Goal: Obtain resource: Download file/media

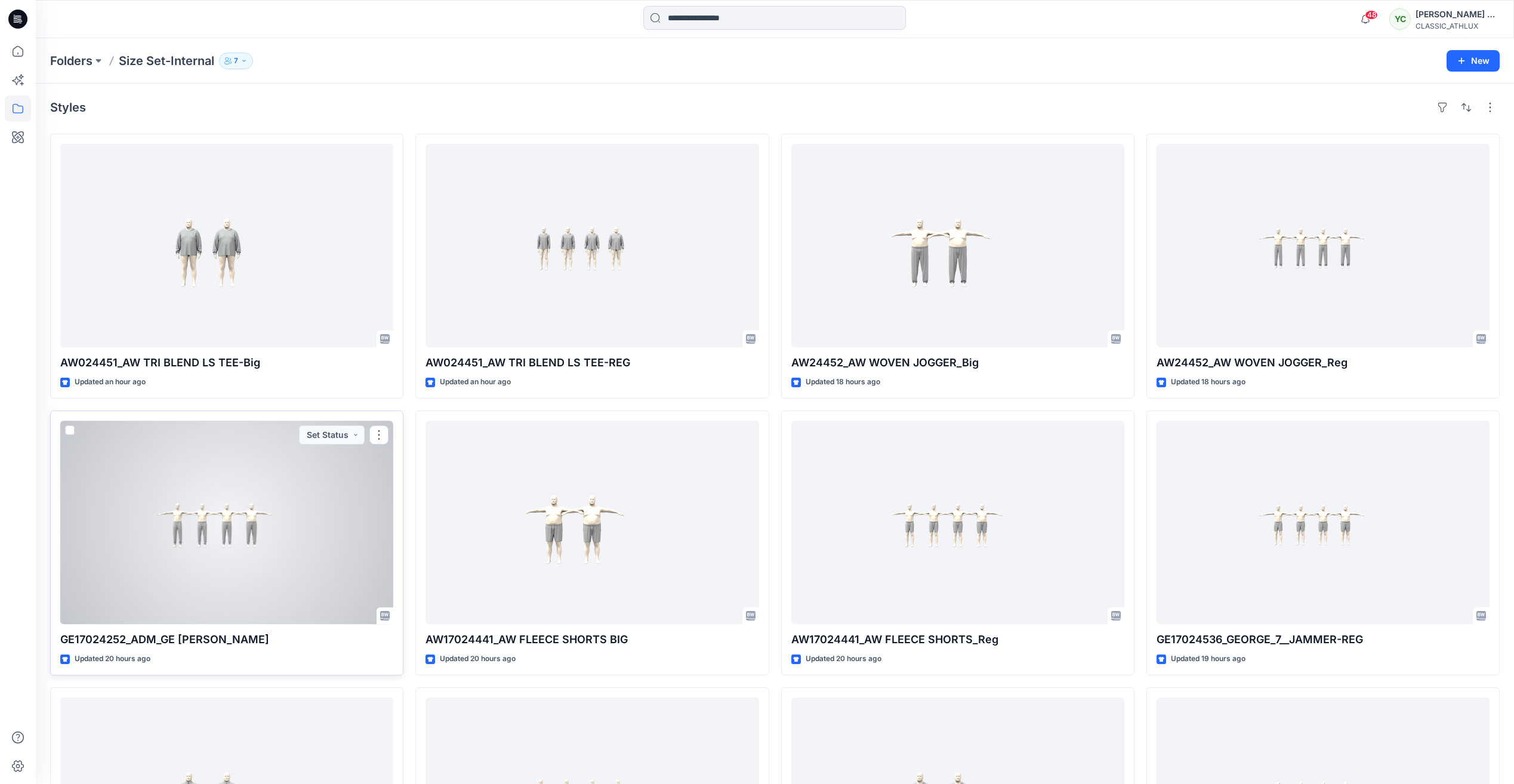
click at [288, 508] on div at bounding box center [227, 522] width 333 height 203
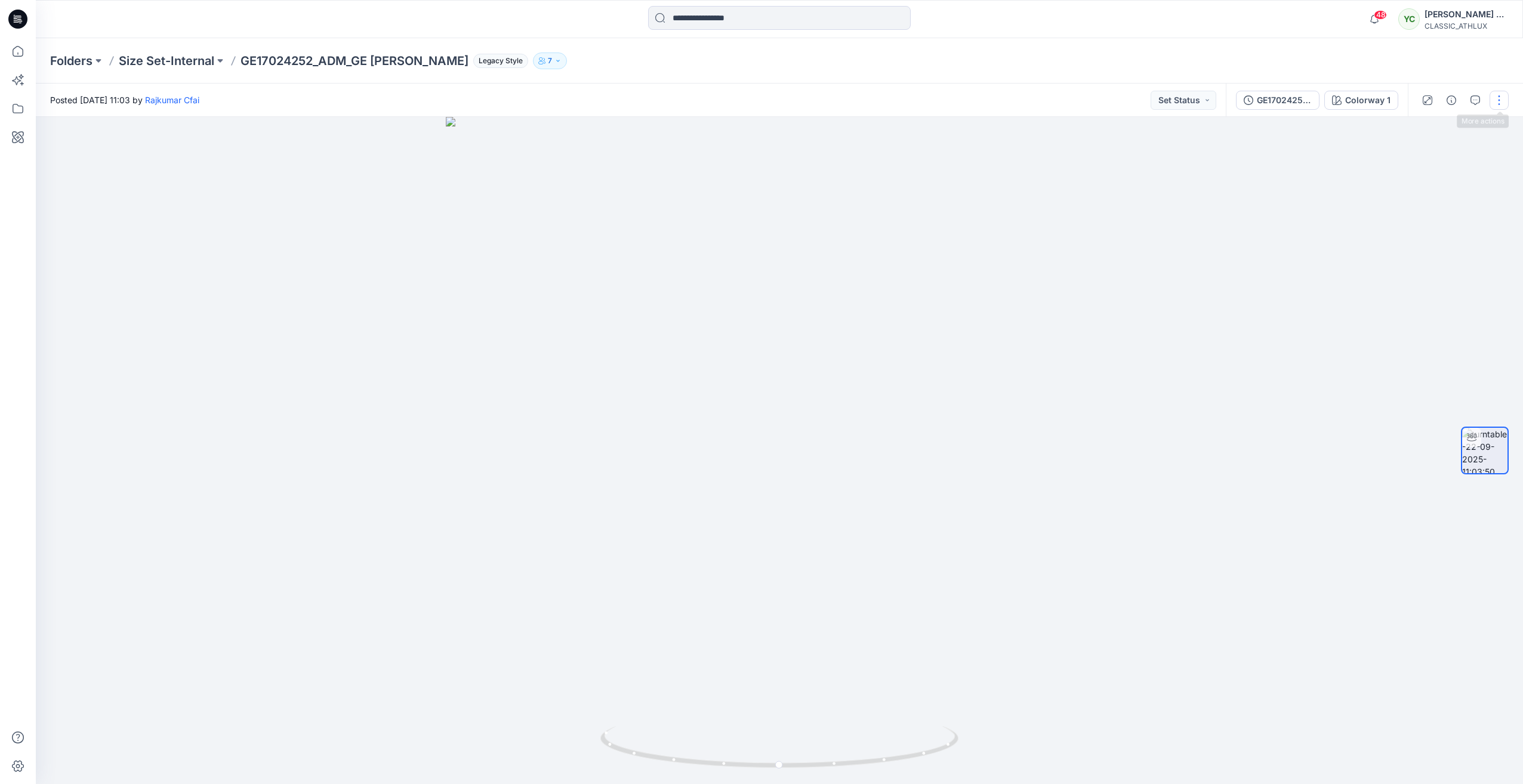
click at [1496, 103] on button "button" at bounding box center [1498, 100] width 19 height 19
click at [1433, 162] on button "Edit" at bounding box center [1449, 166] width 110 height 22
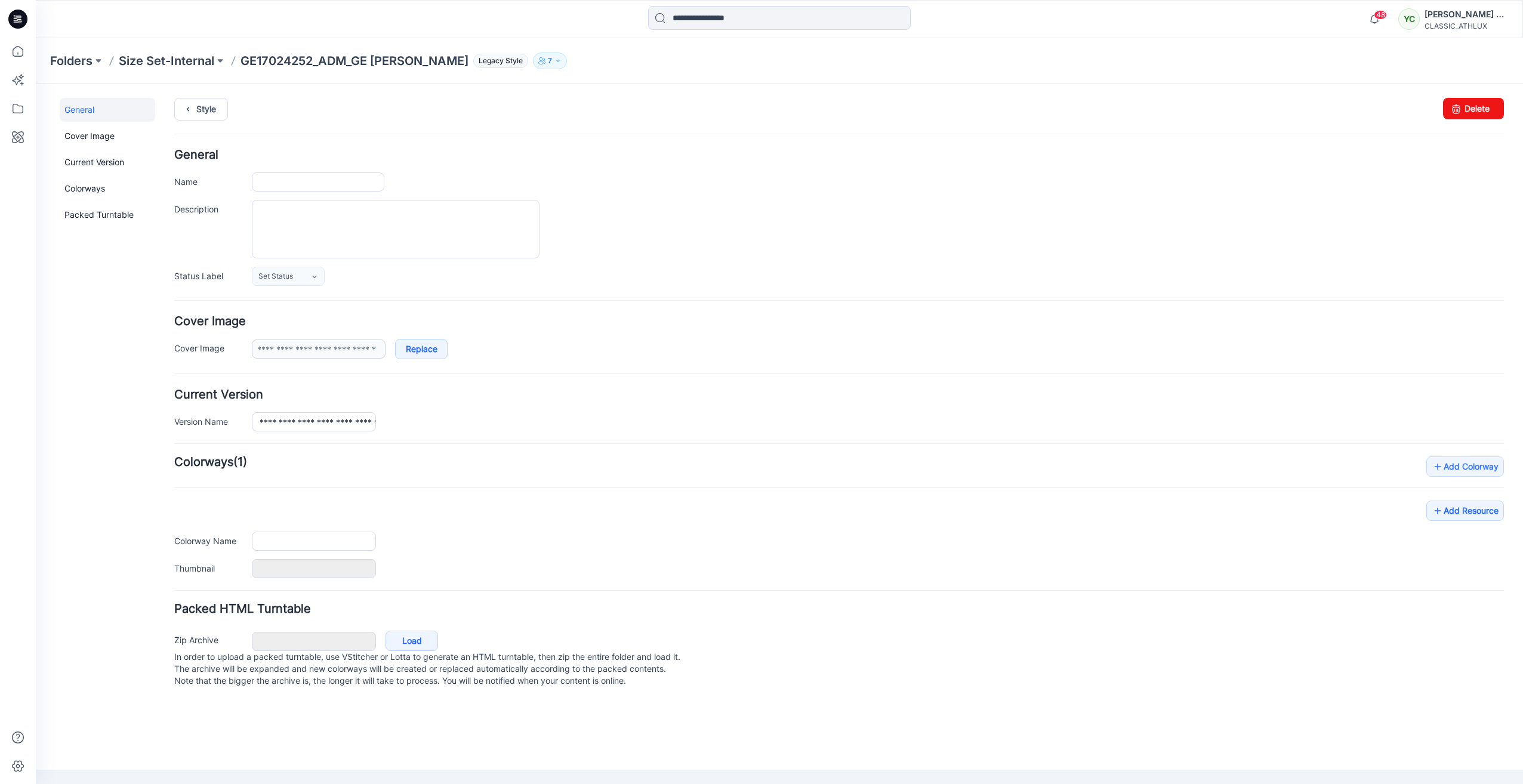
type input "**********"
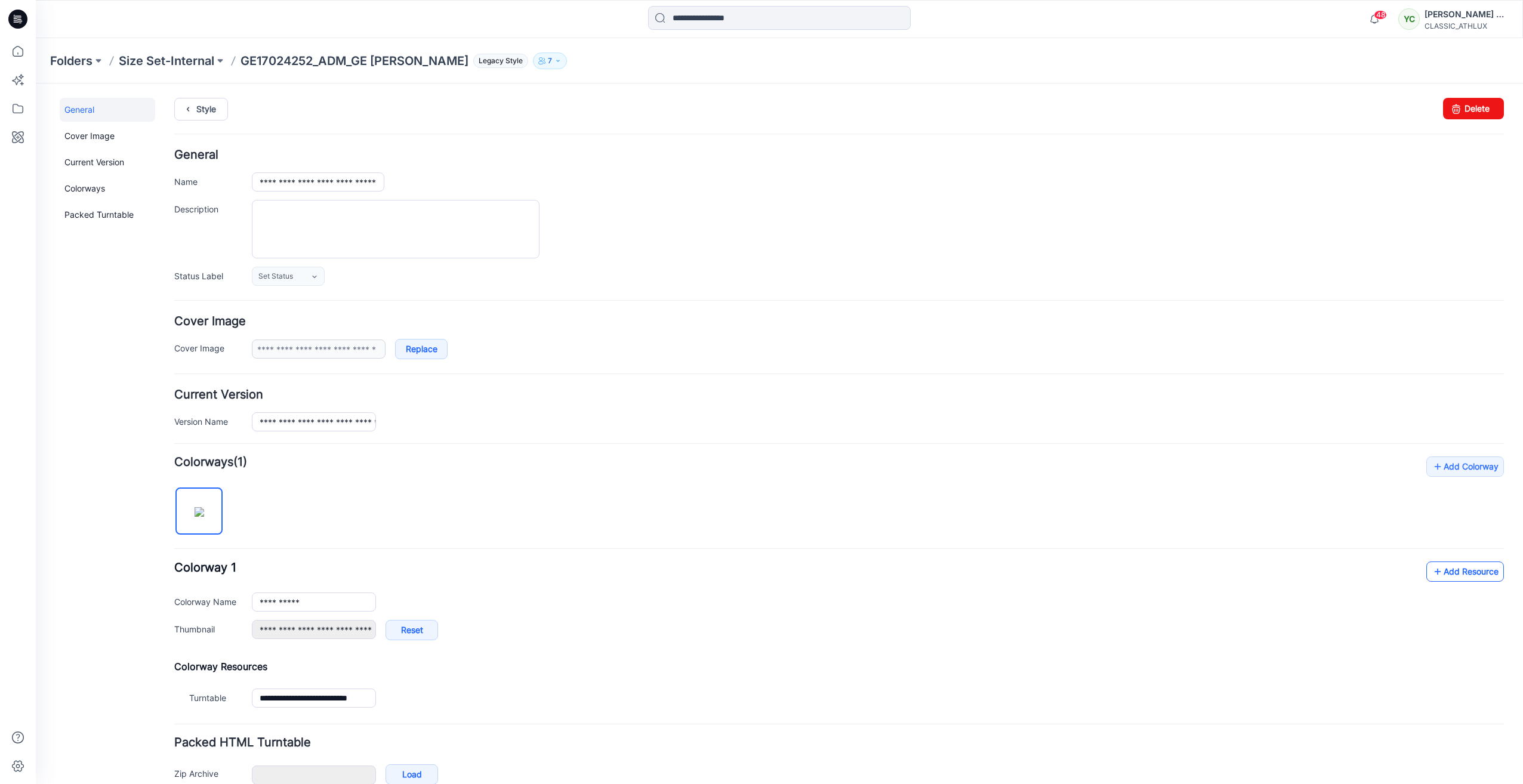
click at [1478, 571] on link "Add Resource" at bounding box center [1464, 572] width 77 height 20
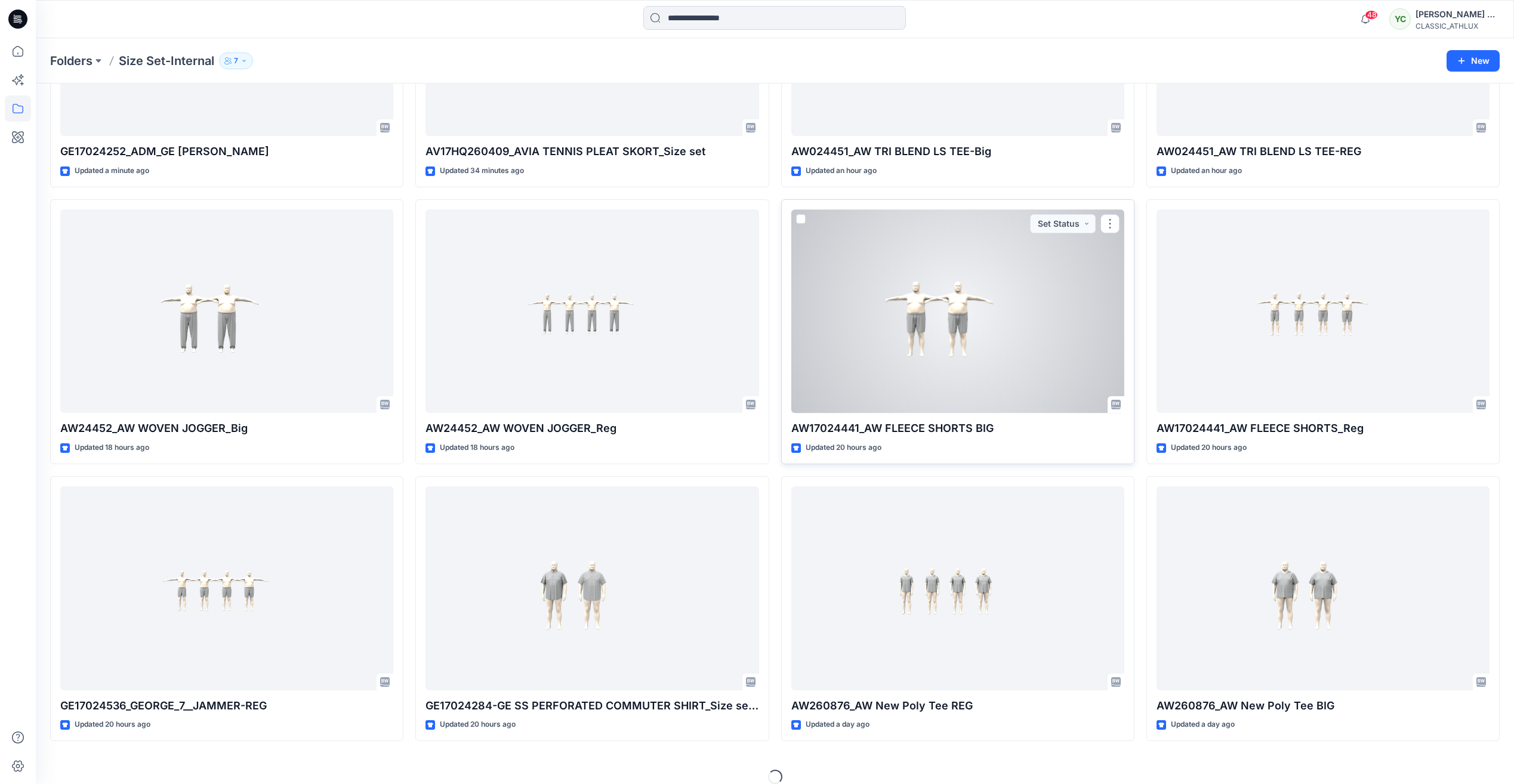
scroll to position [226, 0]
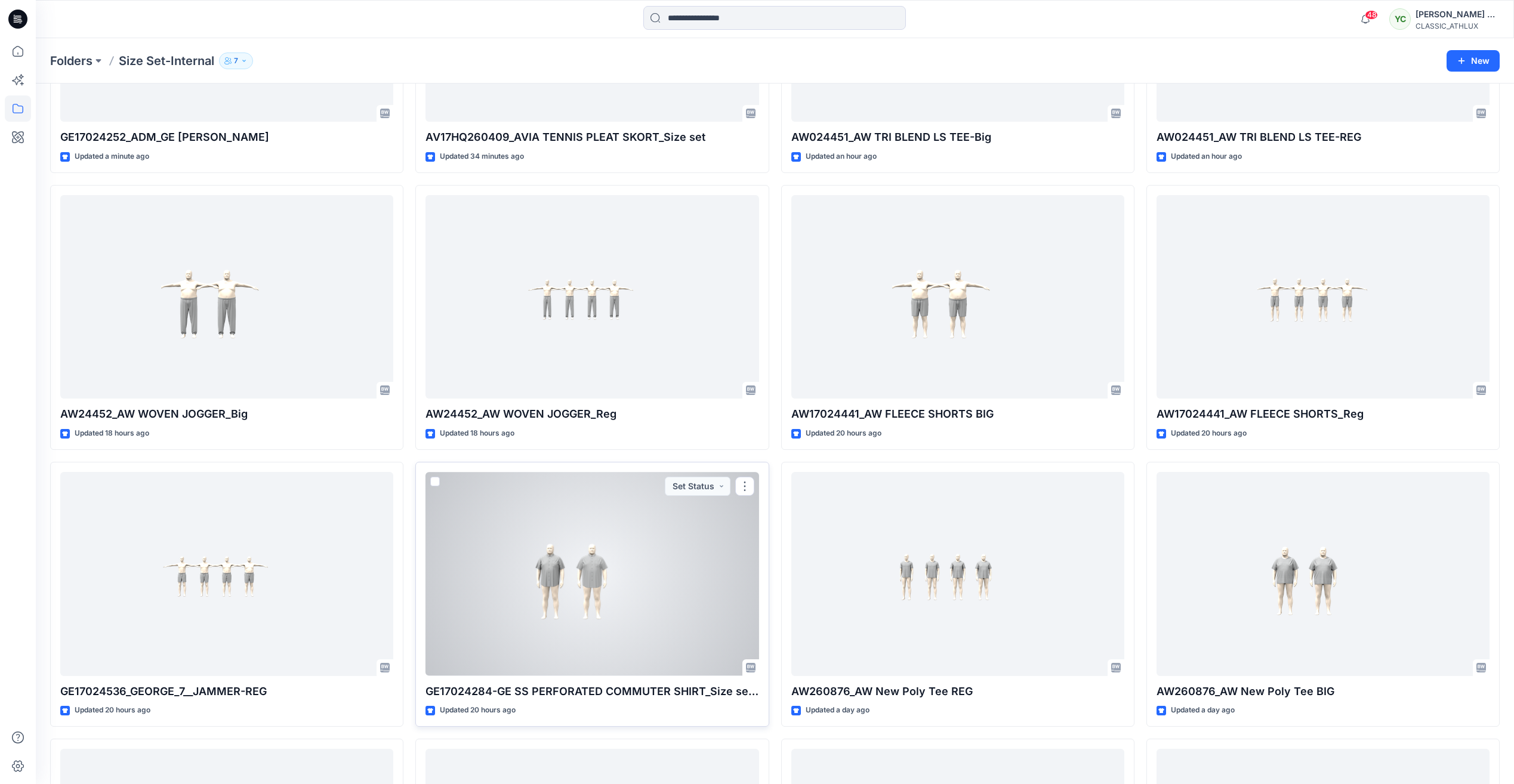
click at [625, 579] on div at bounding box center [592, 573] width 333 height 203
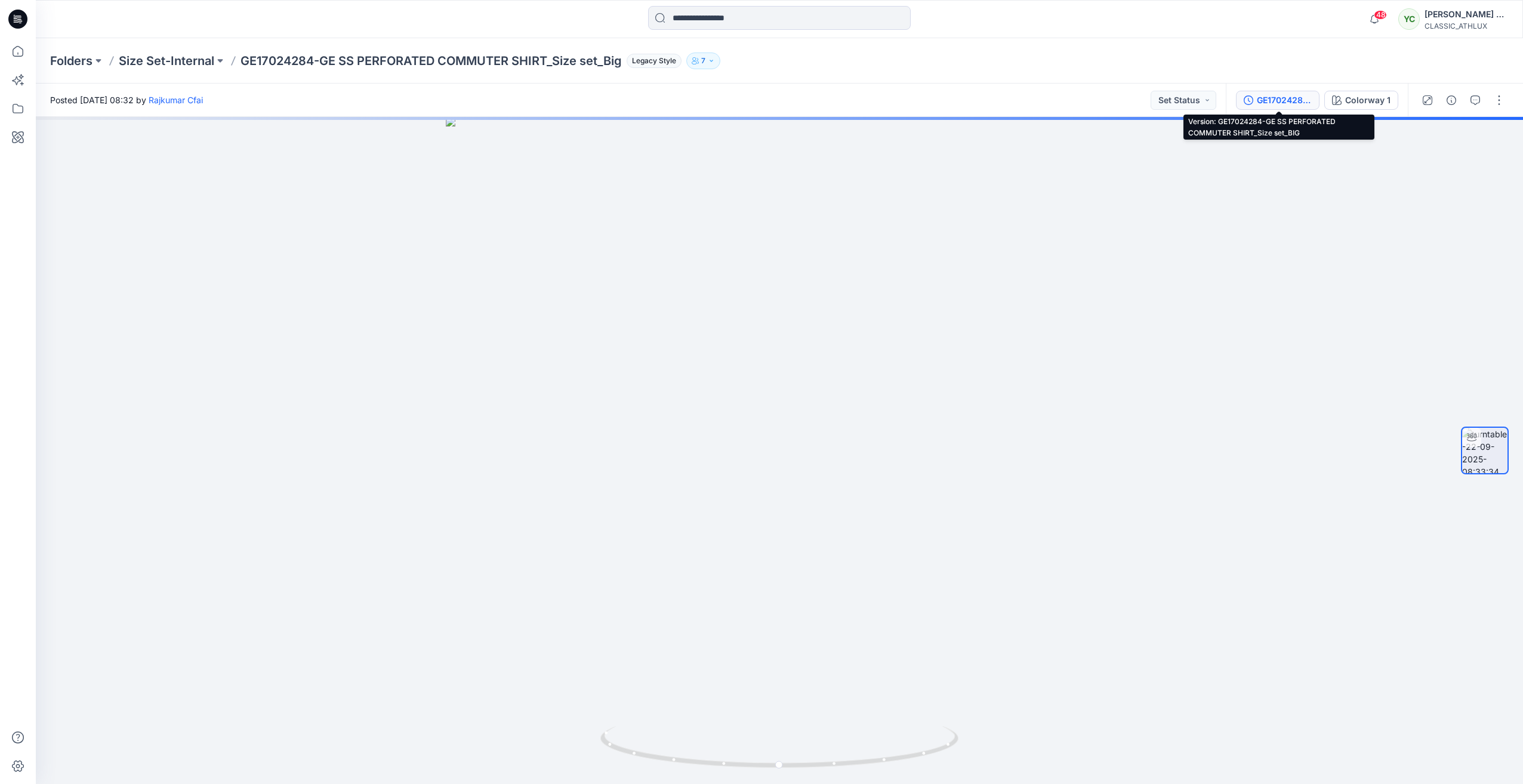
click at [1278, 101] on div "GE17024284-GE SS PERFORATED COMMUTER SHIRT_Size set_BIG" at bounding box center [1284, 101] width 55 height 14
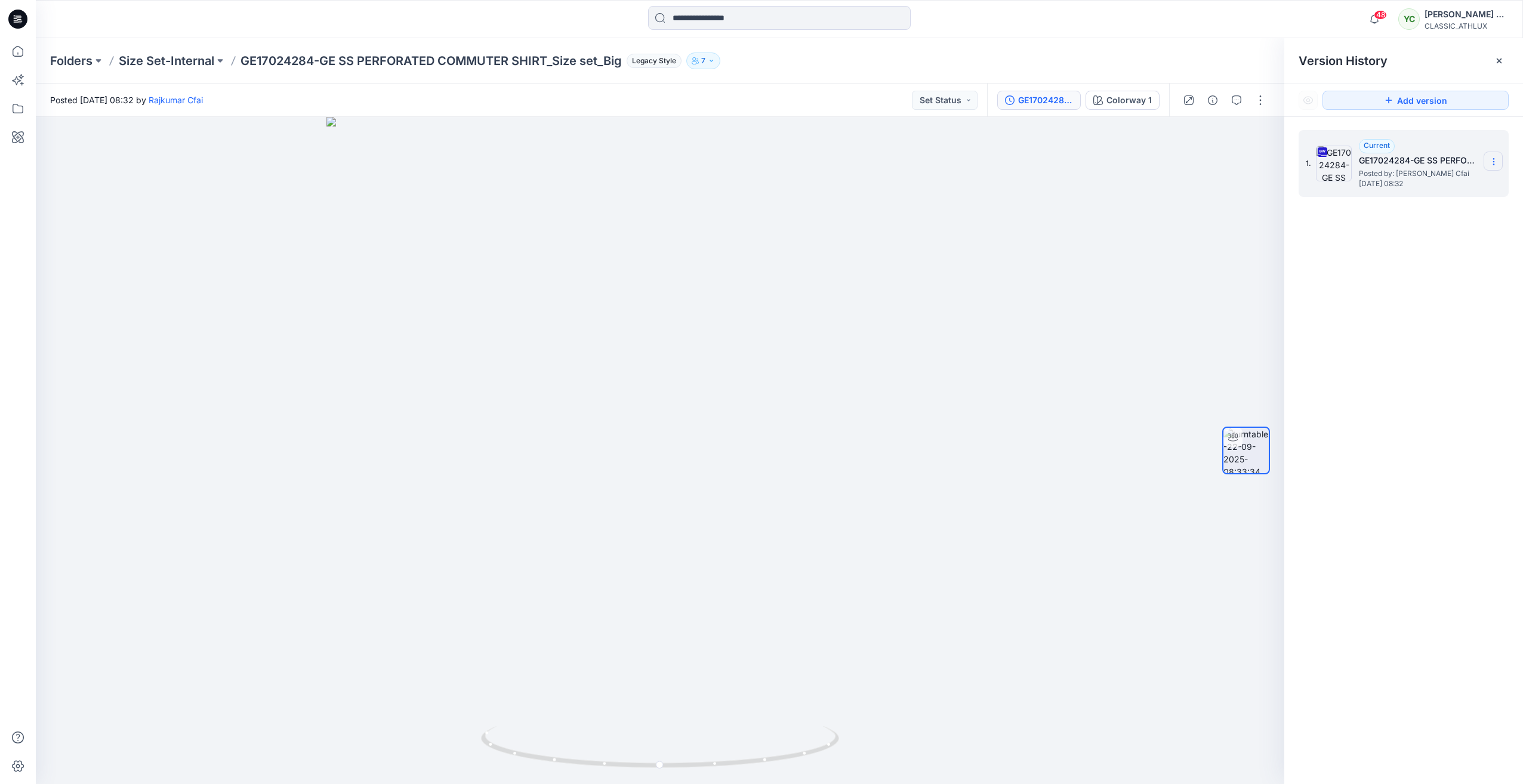
click at [1500, 159] on section at bounding box center [1493, 161] width 19 height 19
click at [1481, 186] on span "Download Source BW File" at bounding box center [1434, 185] width 101 height 14
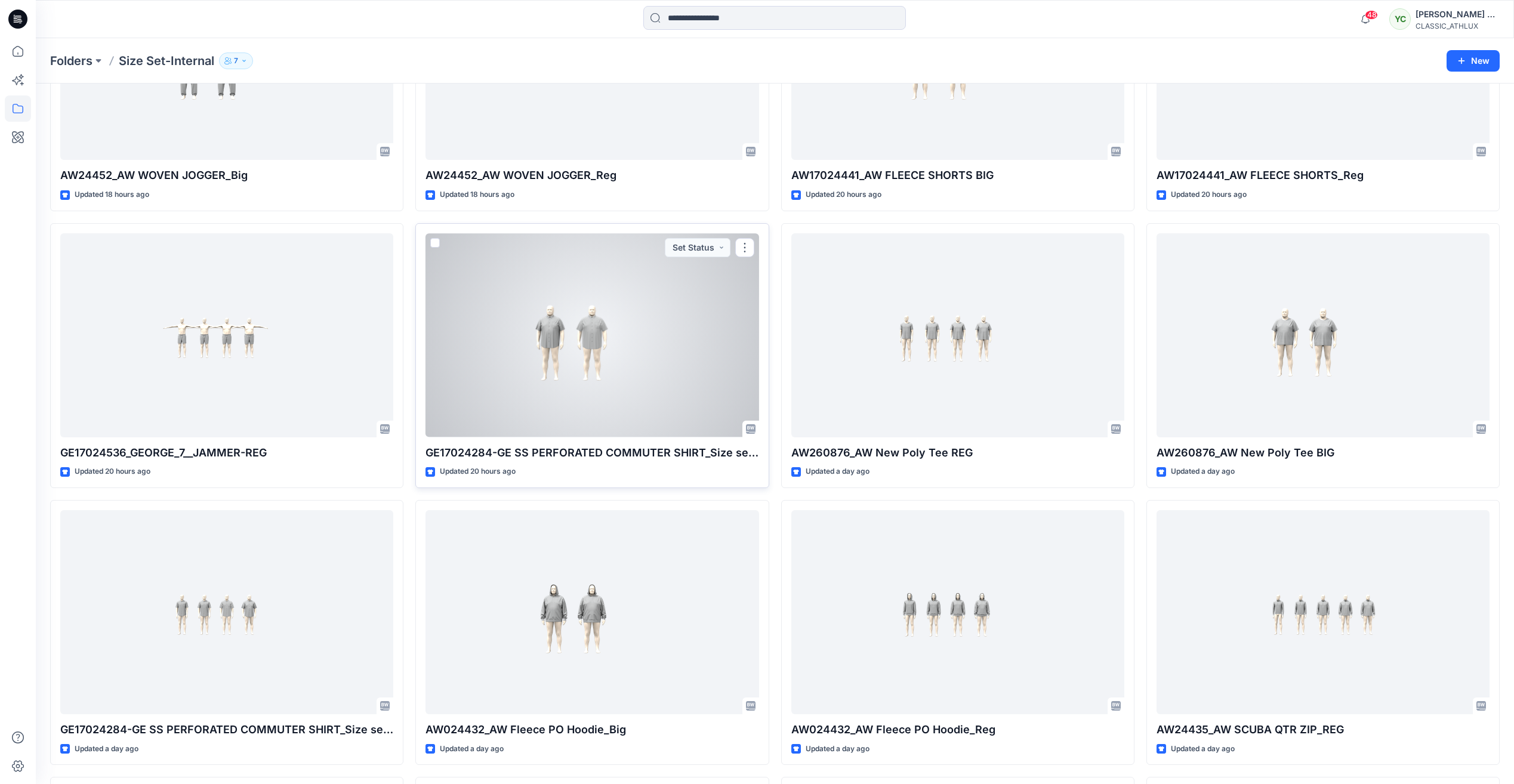
scroll to position [524, 0]
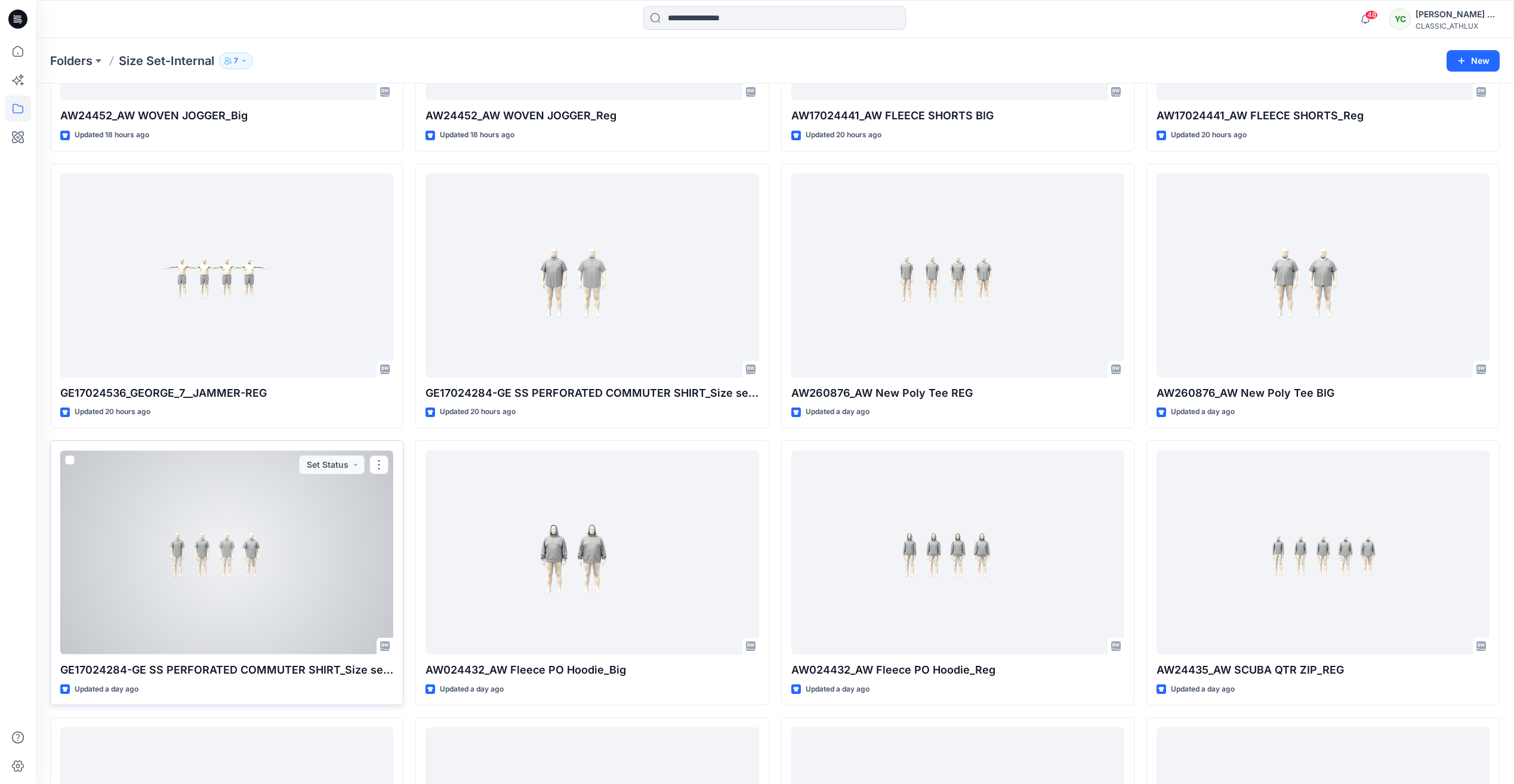
click at [134, 527] on div at bounding box center [227, 552] width 333 height 203
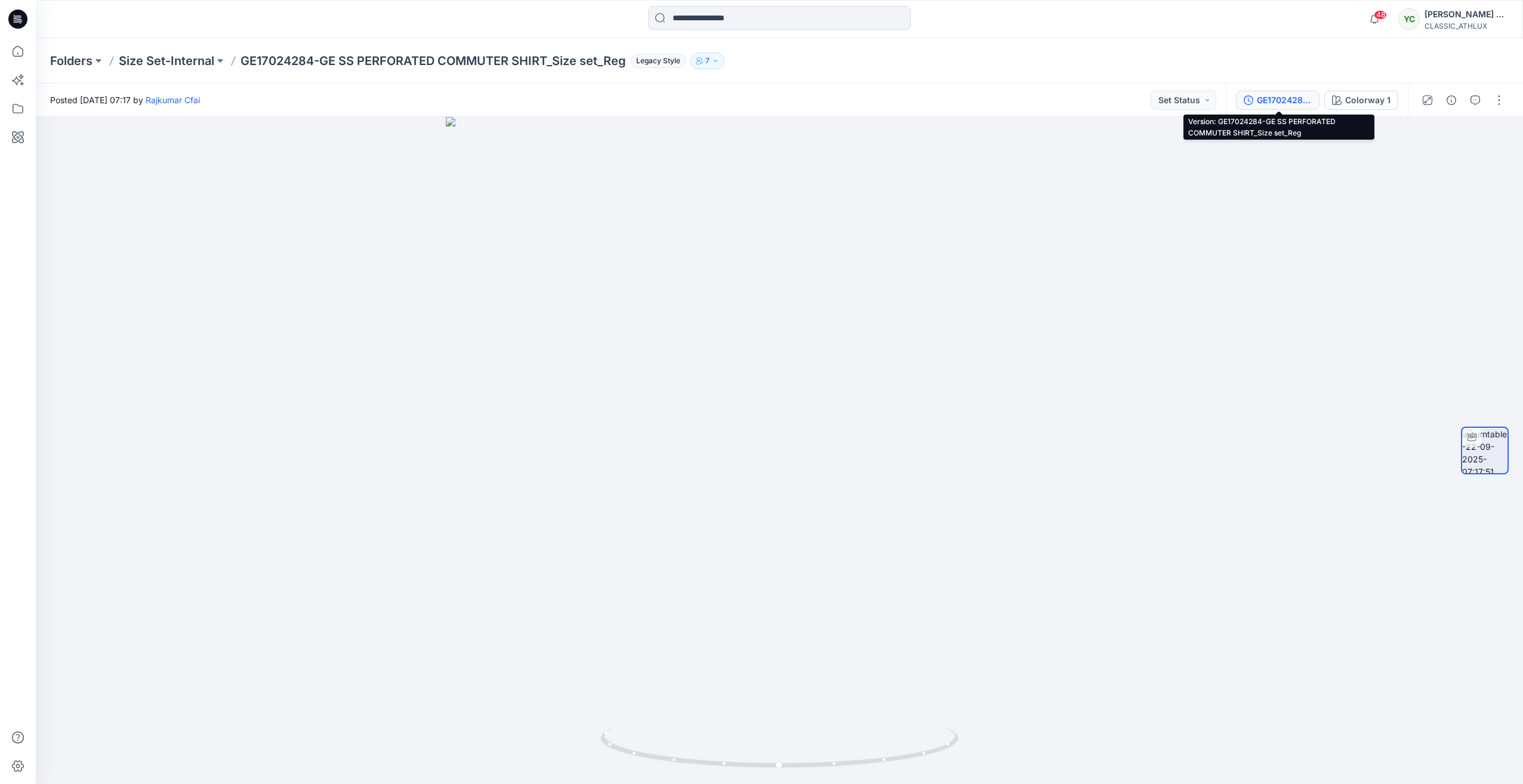
click at [1284, 101] on div "GE17024284-GE SS PERFORATED COMMUTER SHIRT_Size set_Reg" at bounding box center [1284, 101] width 55 height 14
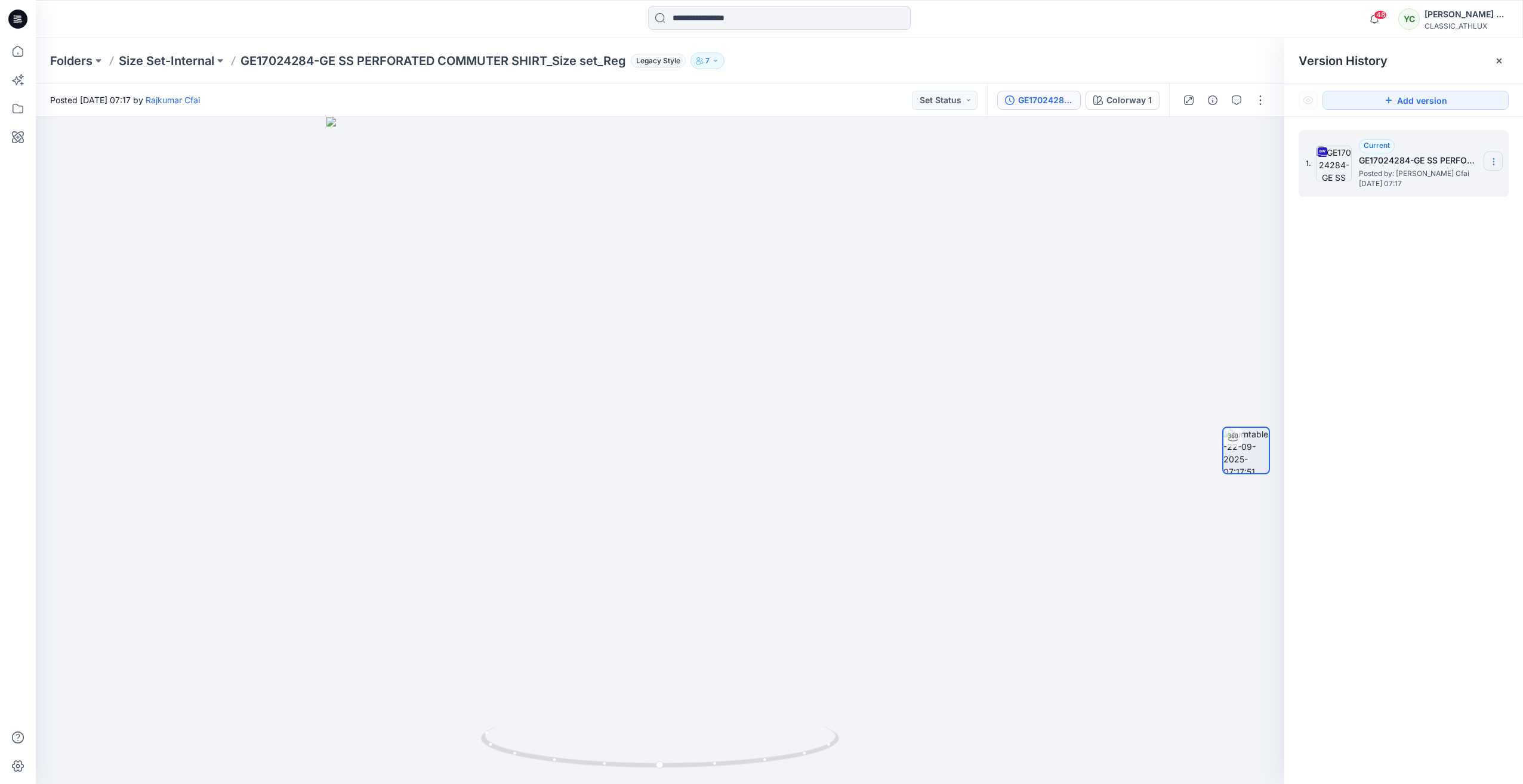
click at [1491, 161] on icon at bounding box center [1494, 161] width 10 height 10
click at [1450, 179] on span "Download Source BW File" at bounding box center [1434, 185] width 101 height 14
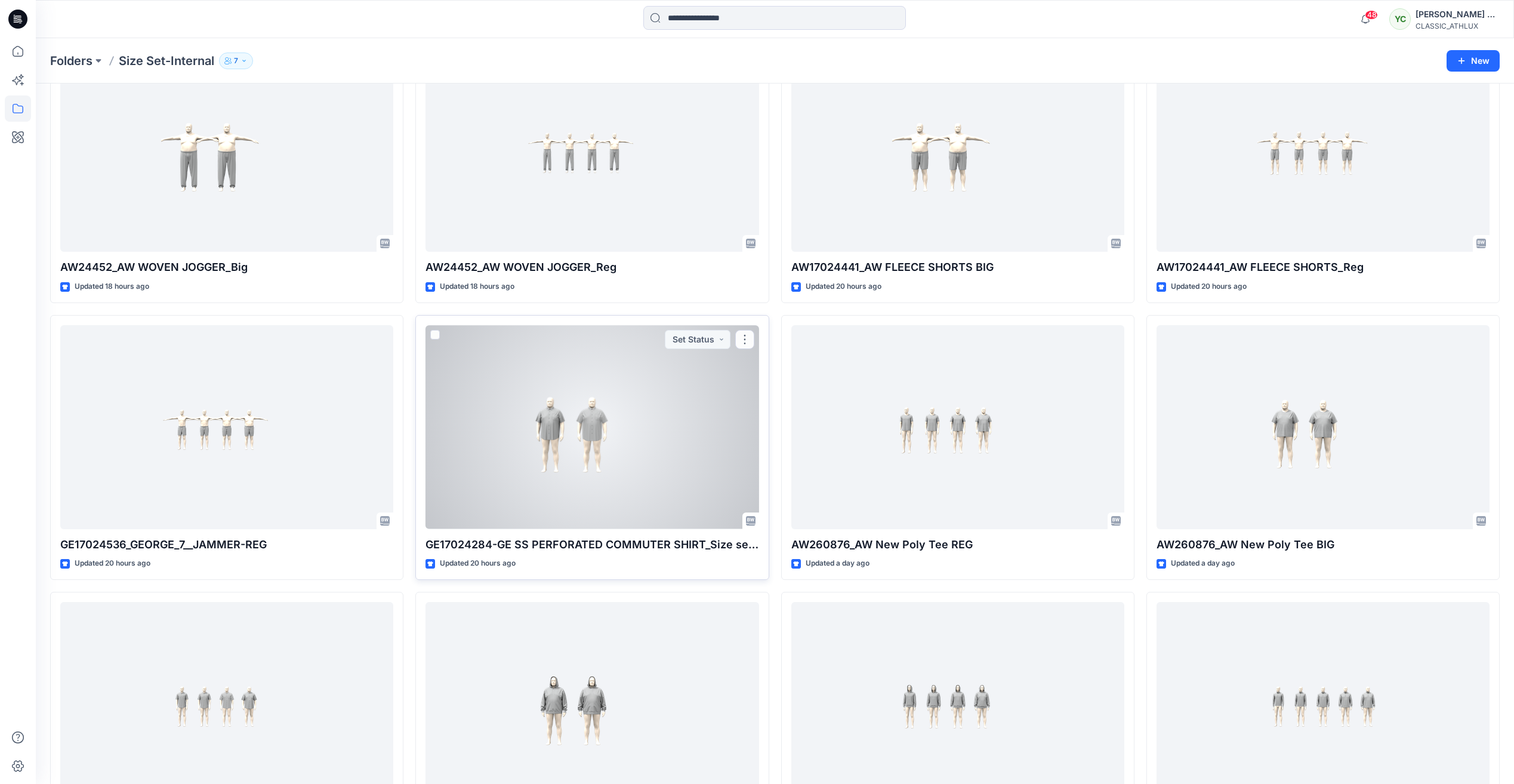
scroll to position [226, 0]
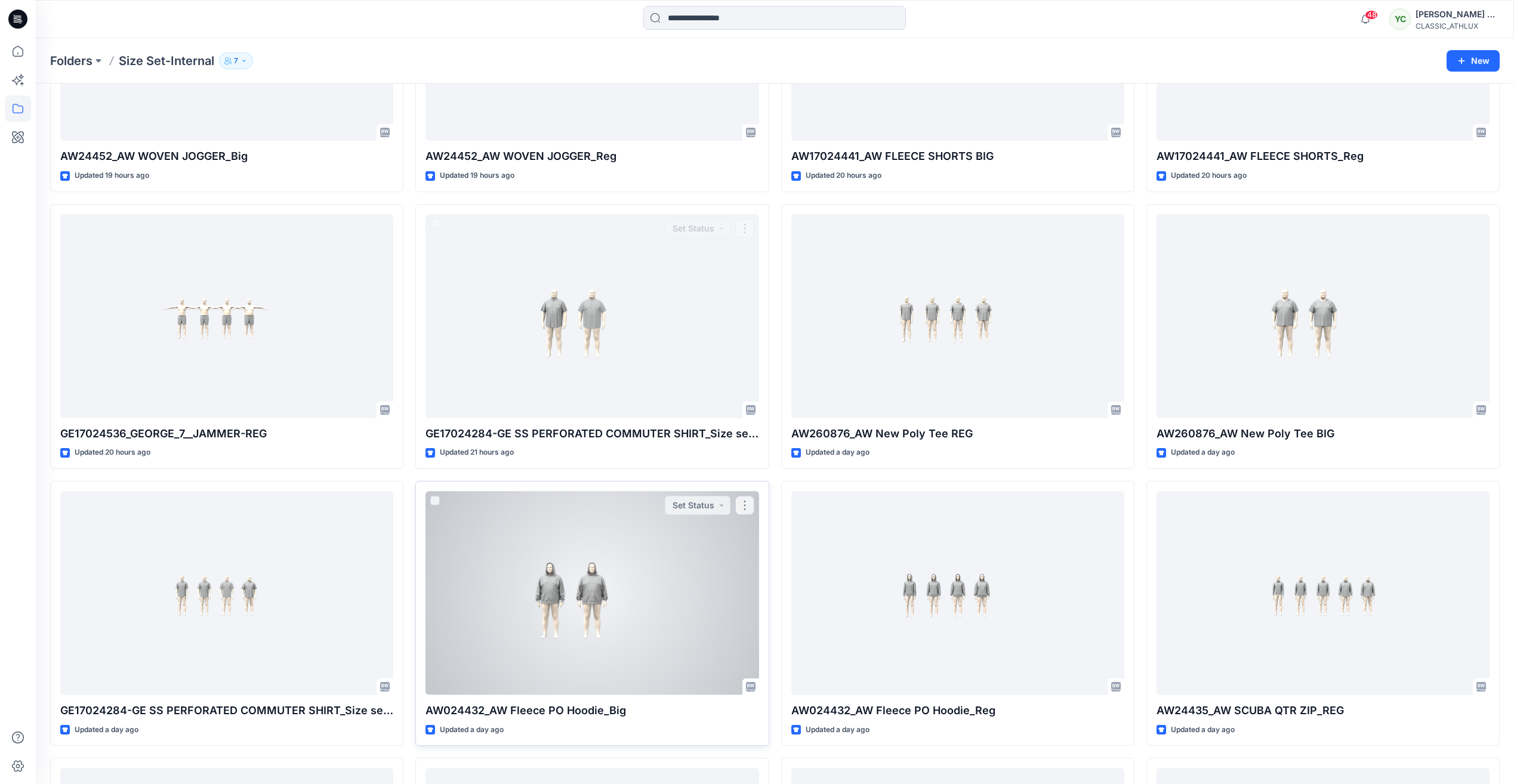
scroll to position [524, 0]
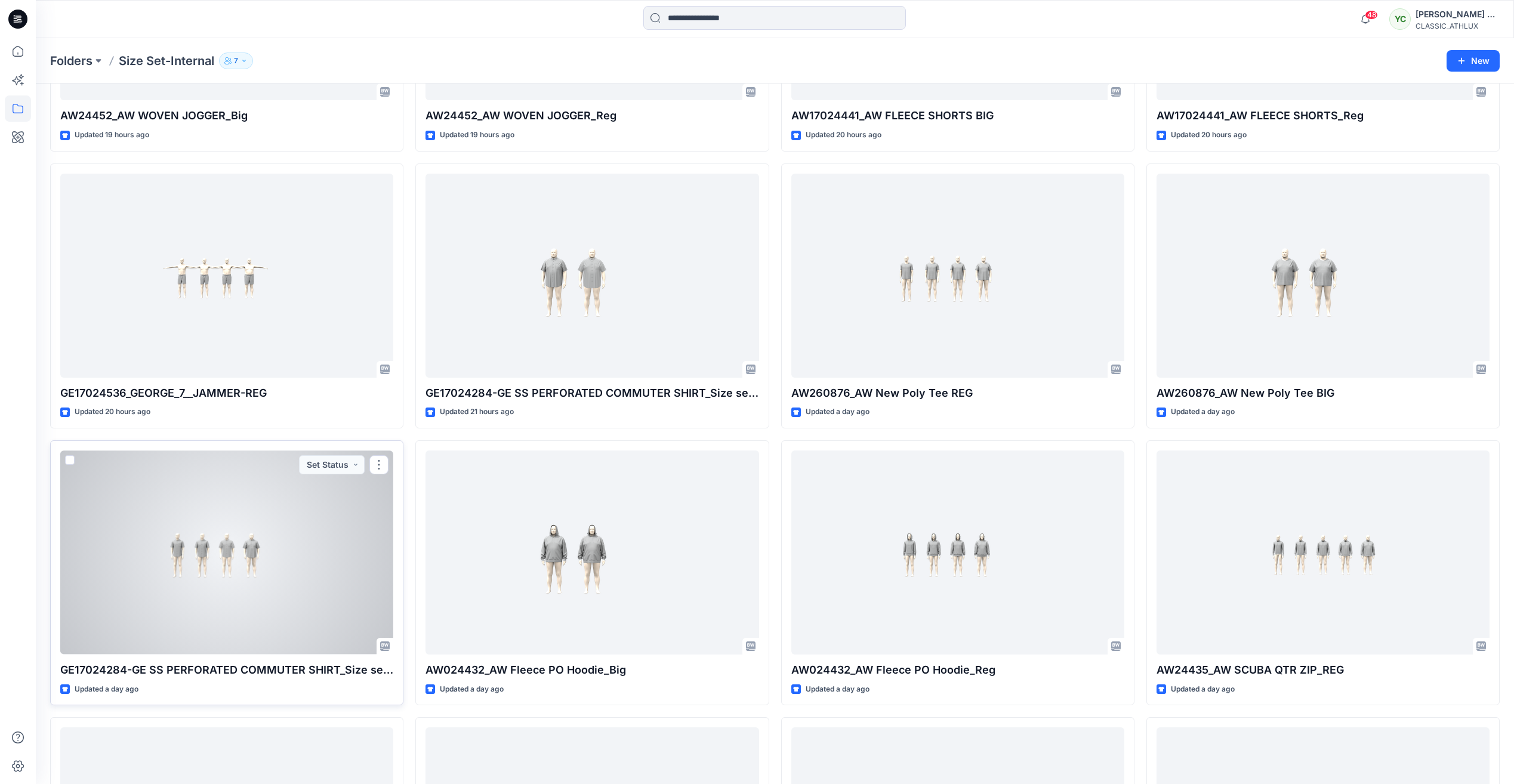
click at [331, 549] on div at bounding box center [227, 552] width 333 height 203
